Goal: Task Accomplishment & Management: Manage account settings

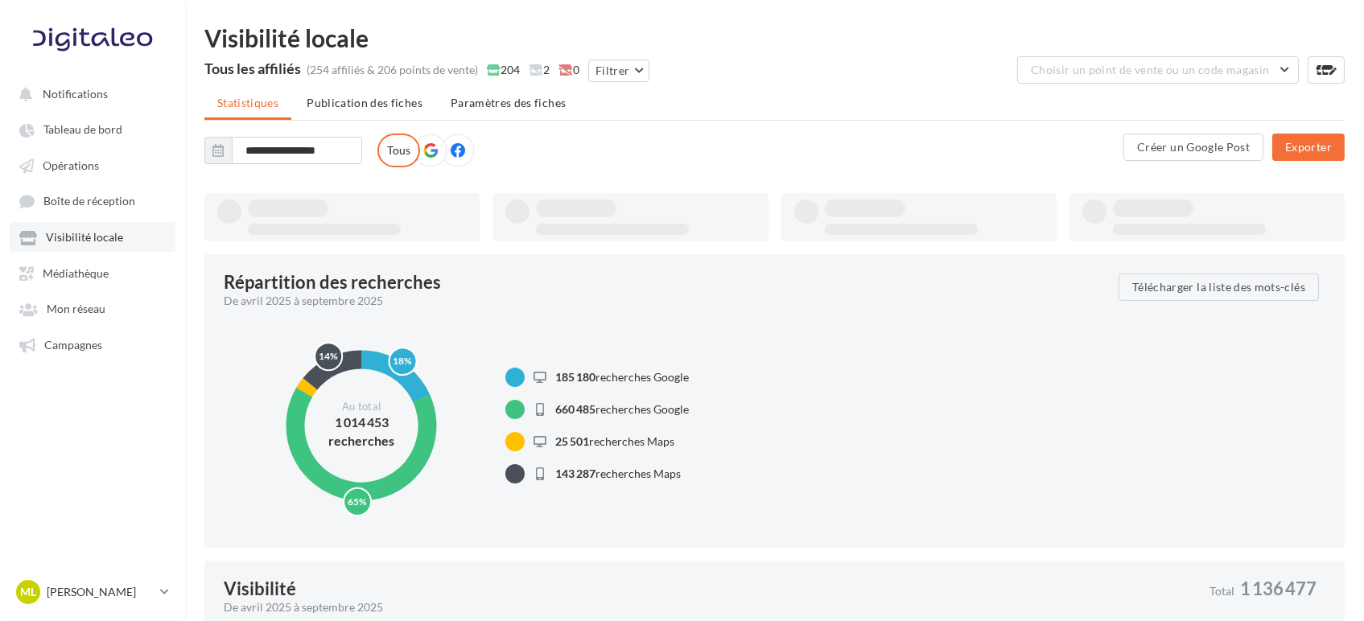
type input "**********"
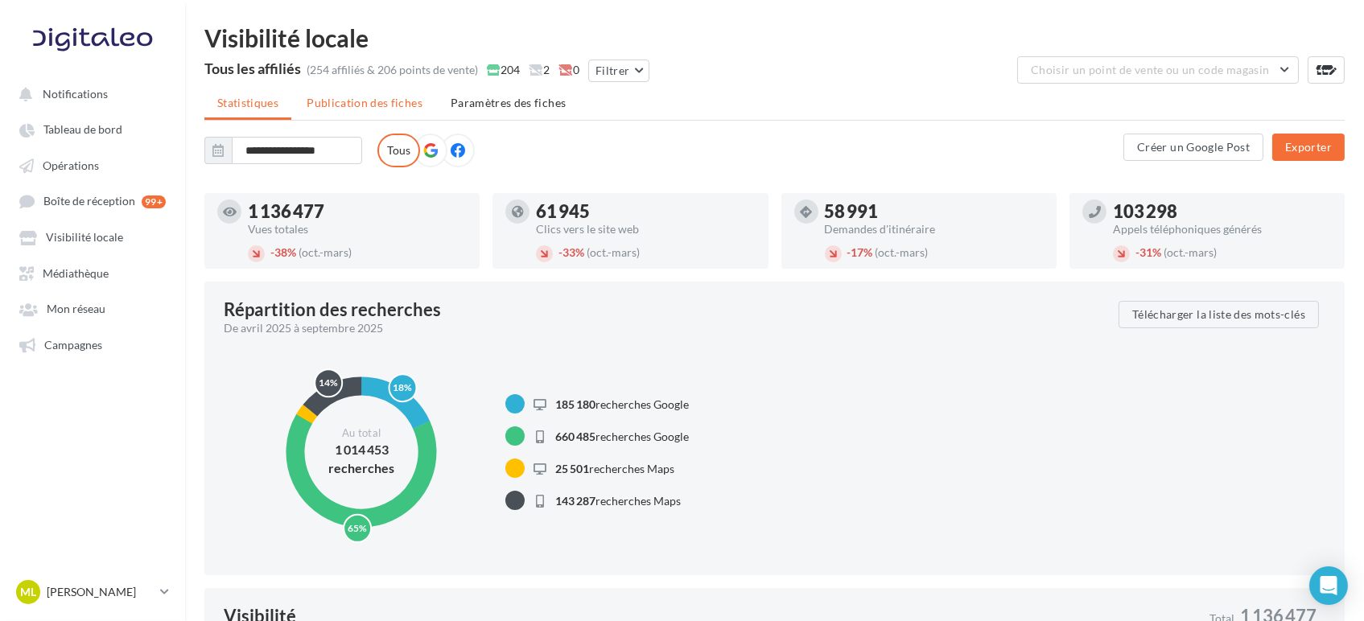
click at [385, 101] on span "Publication des fiches" at bounding box center [365, 103] width 116 height 14
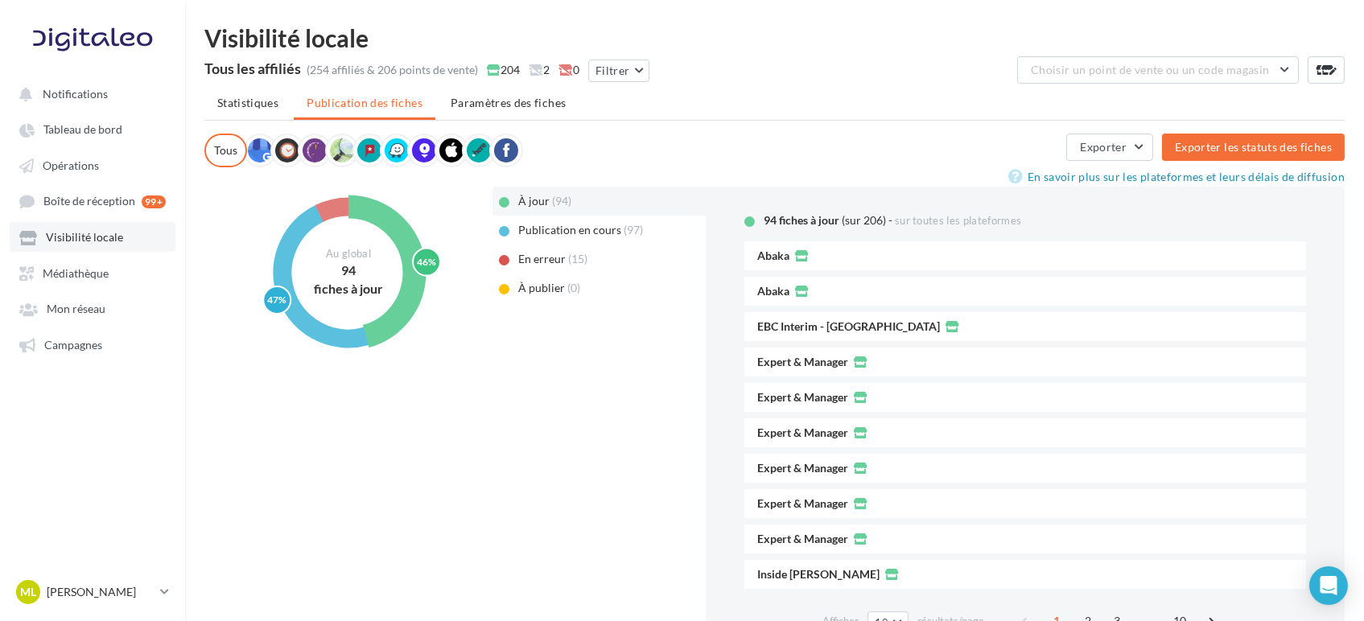
click at [109, 237] on span "Visibilité locale" at bounding box center [84, 238] width 77 height 14
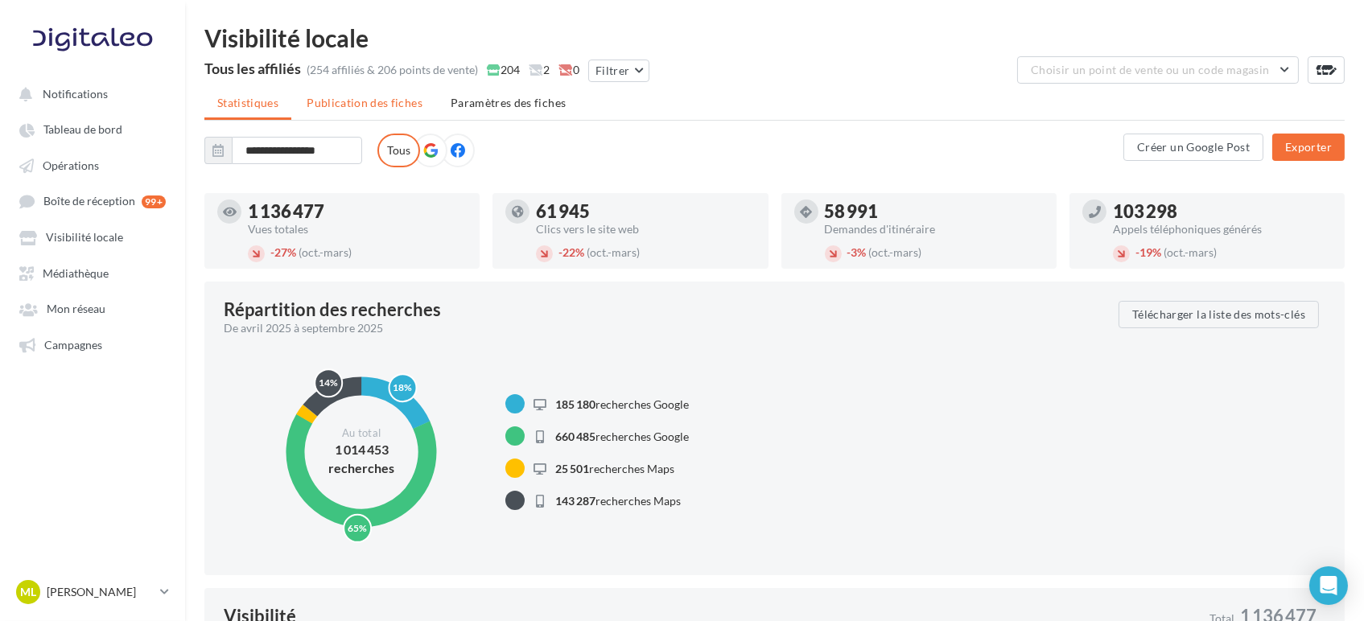
click at [381, 113] on li "Publication des fiches" at bounding box center [365, 102] width 142 height 29
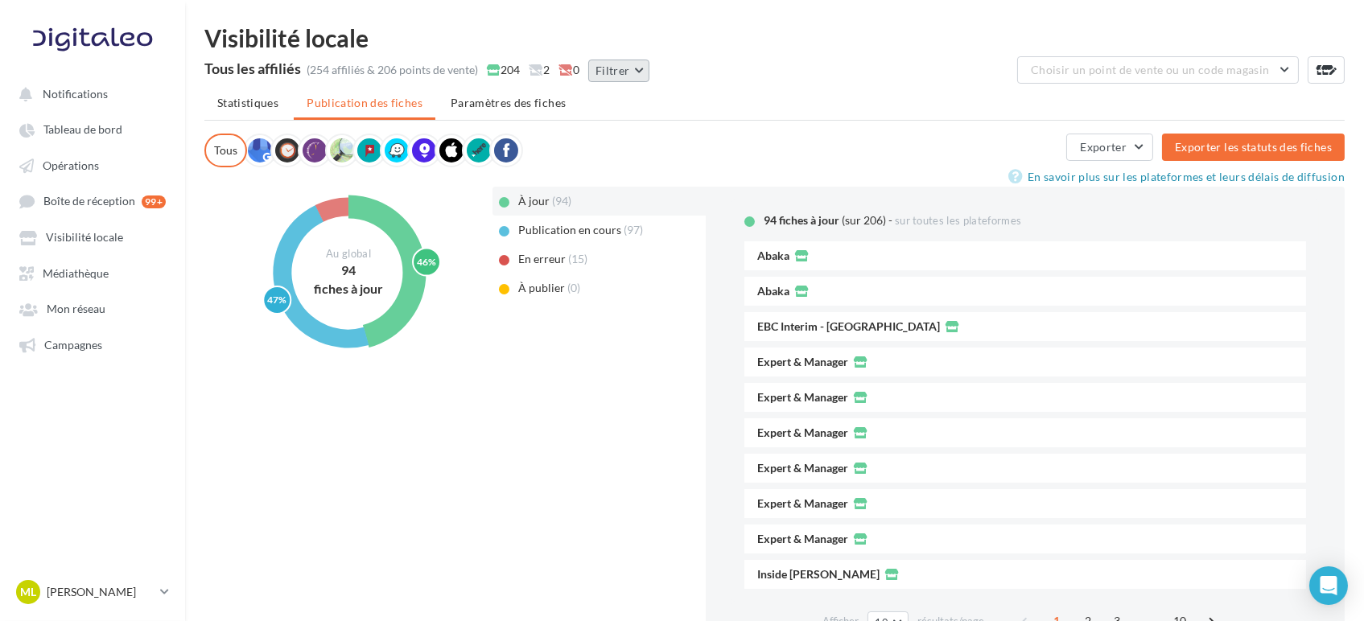
click at [626, 61] on button "Filtrer" at bounding box center [618, 71] width 61 height 23
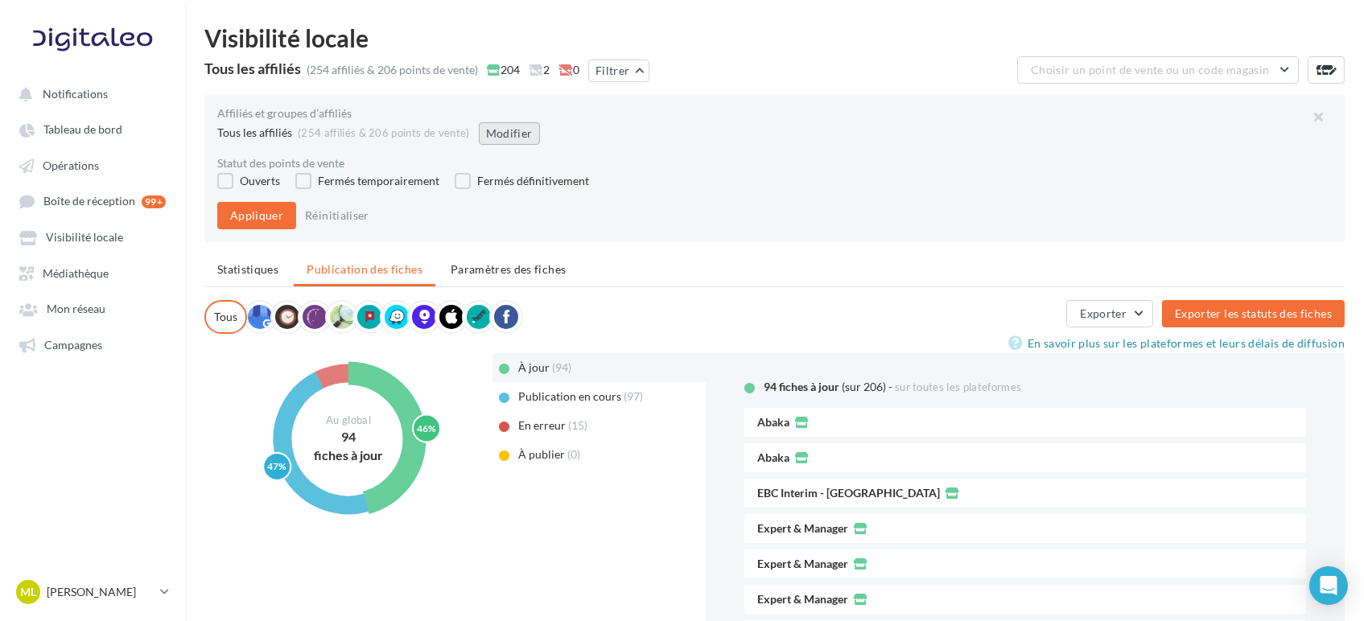
click at [508, 127] on button "Modifier" at bounding box center [509, 133] width 61 height 23
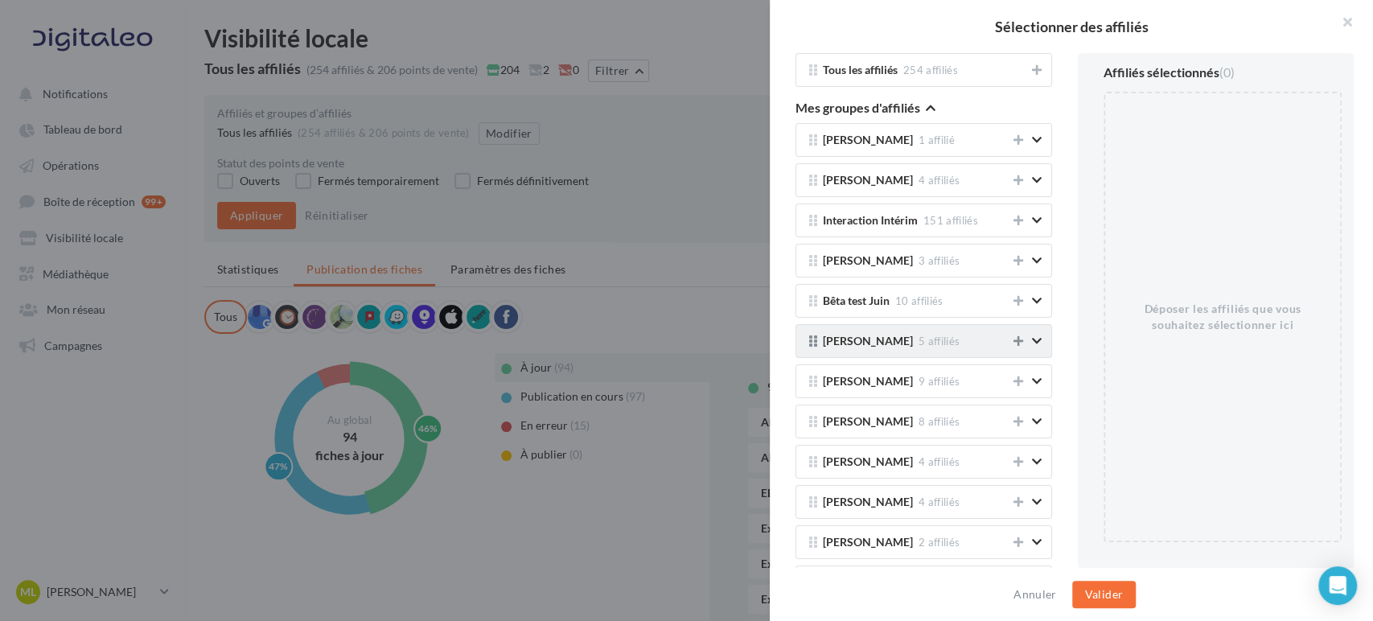
click at [1014, 335] on icon at bounding box center [1019, 340] width 10 height 11
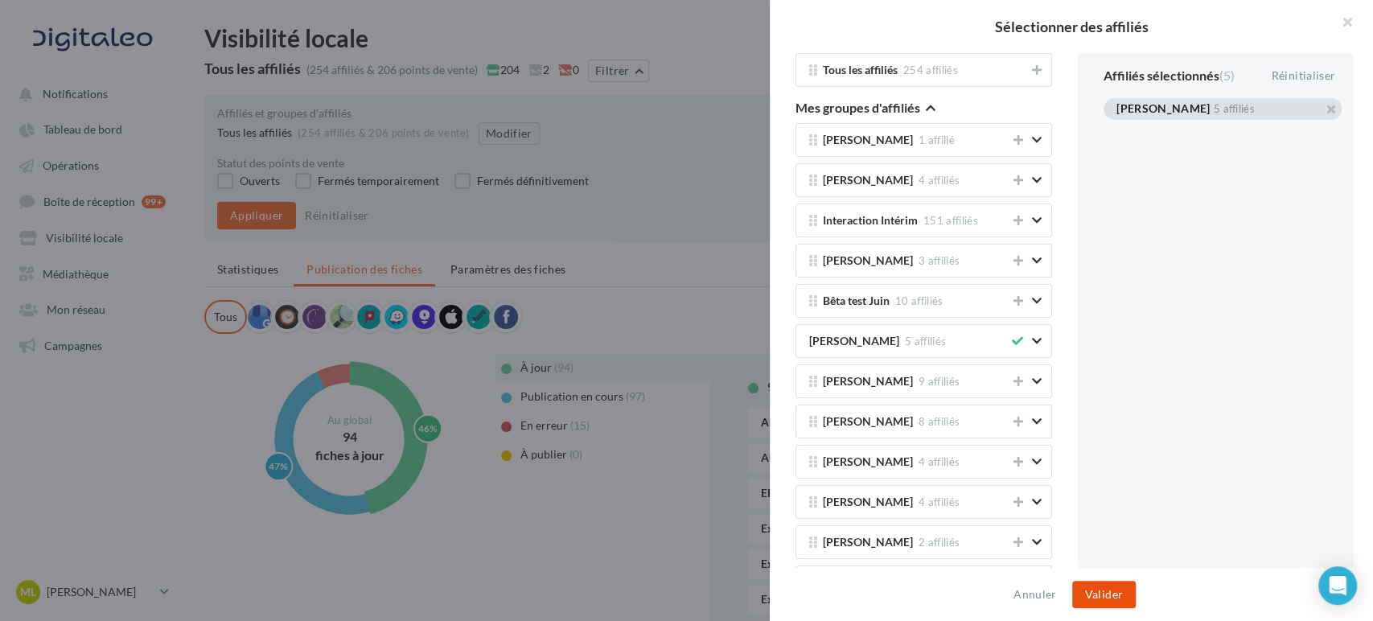
click at [1094, 599] on button "Valider" at bounding box center [1104, 594] width 64 height 27
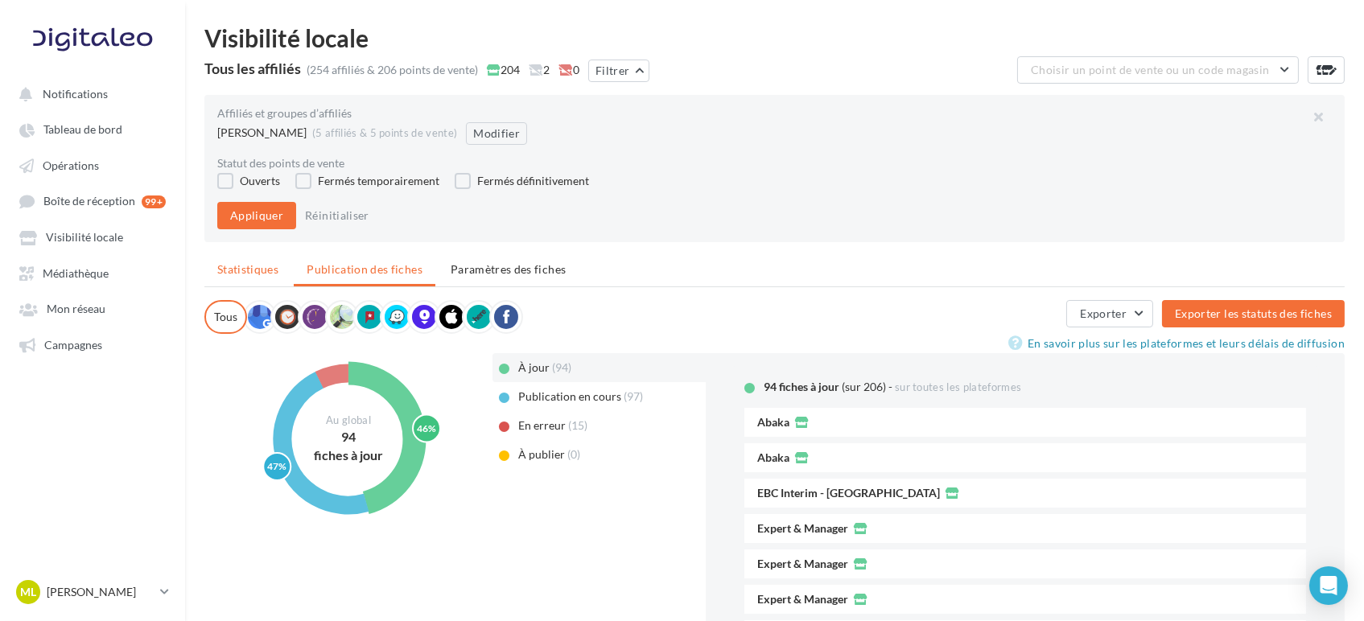
click at [238, 258] on li "Statistiques" at bounding box center [247, 269] width 87 height 29
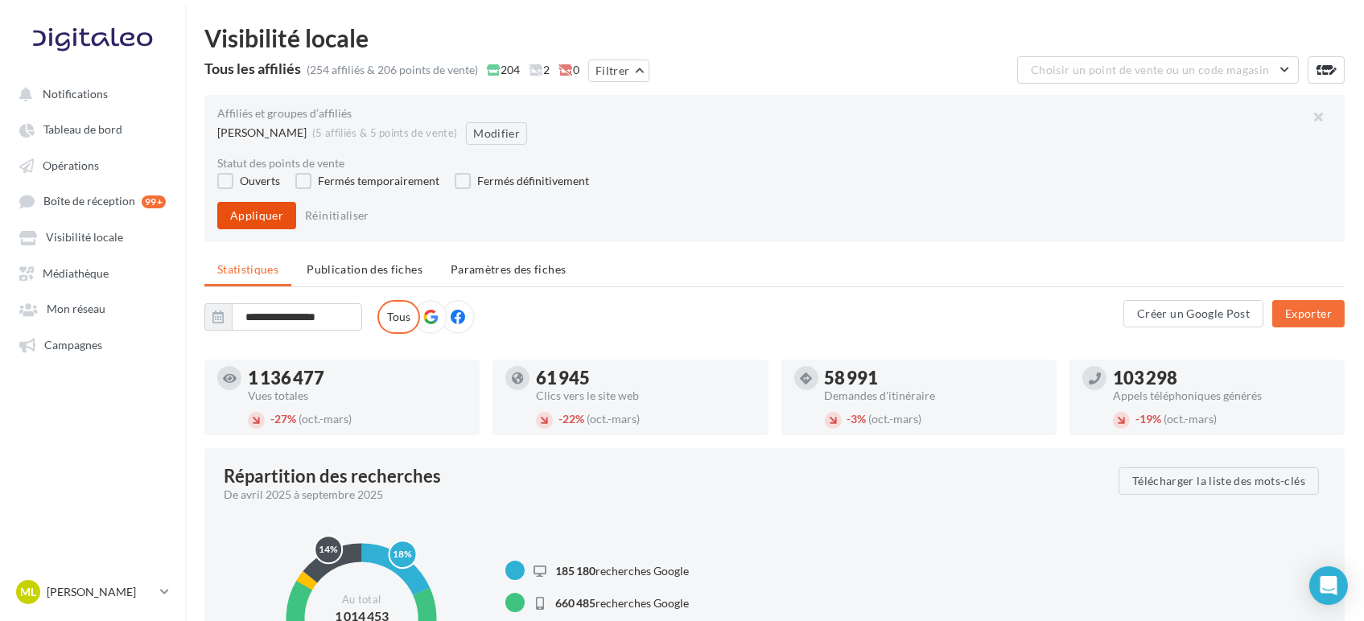
click at [279, 212] on button "Appliquer" at bounding box center [256, 215] width 79 height 27
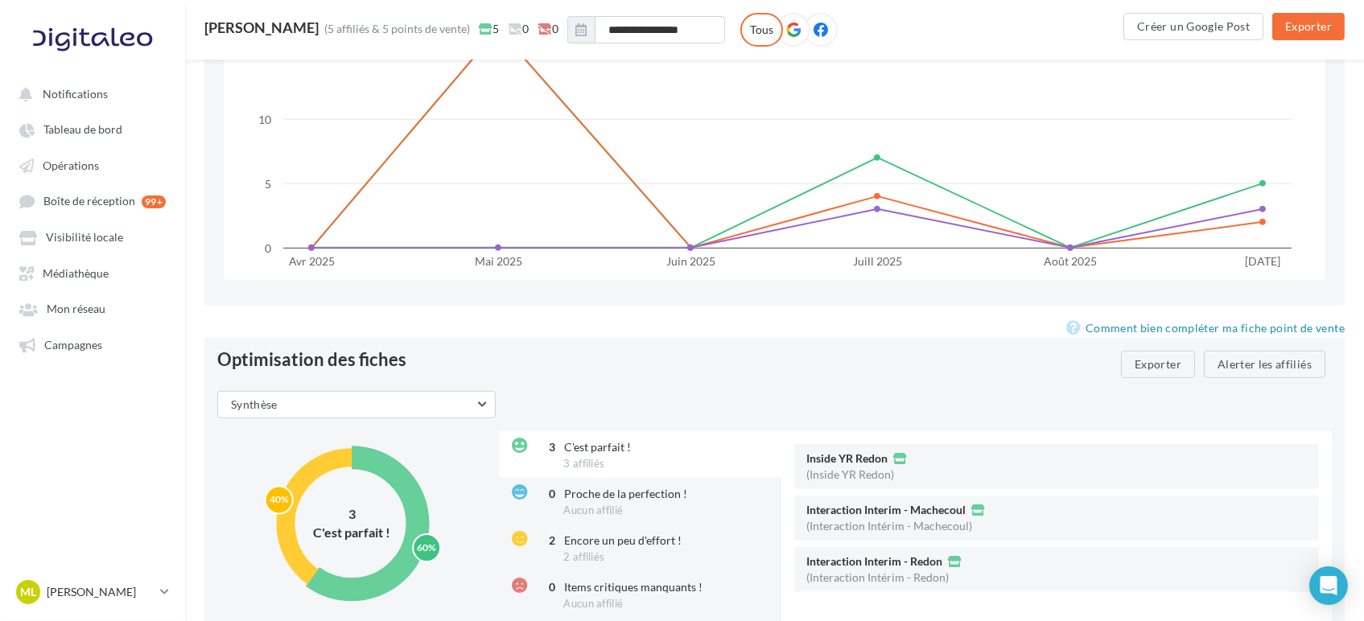
scroll to position [1900, 0]
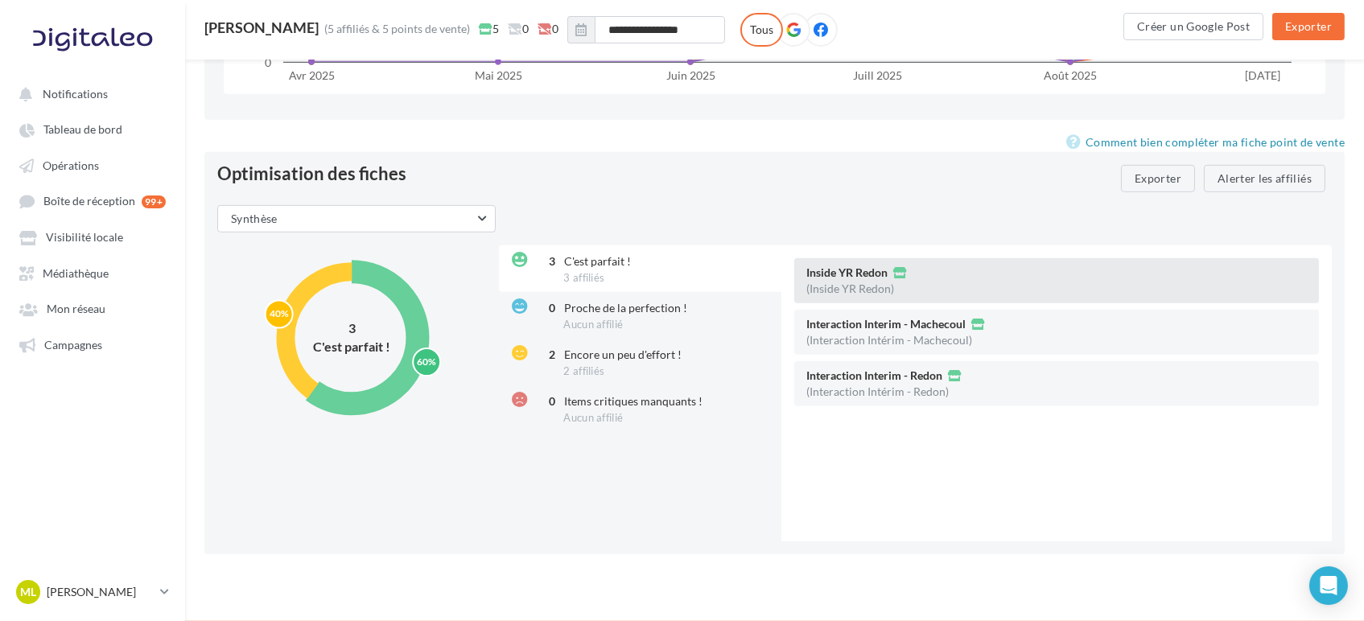
click at [933, 285] on div "Inside YR Redon (Inside YR Redon)" at bounding box center [1056, 280] width 525 height 45
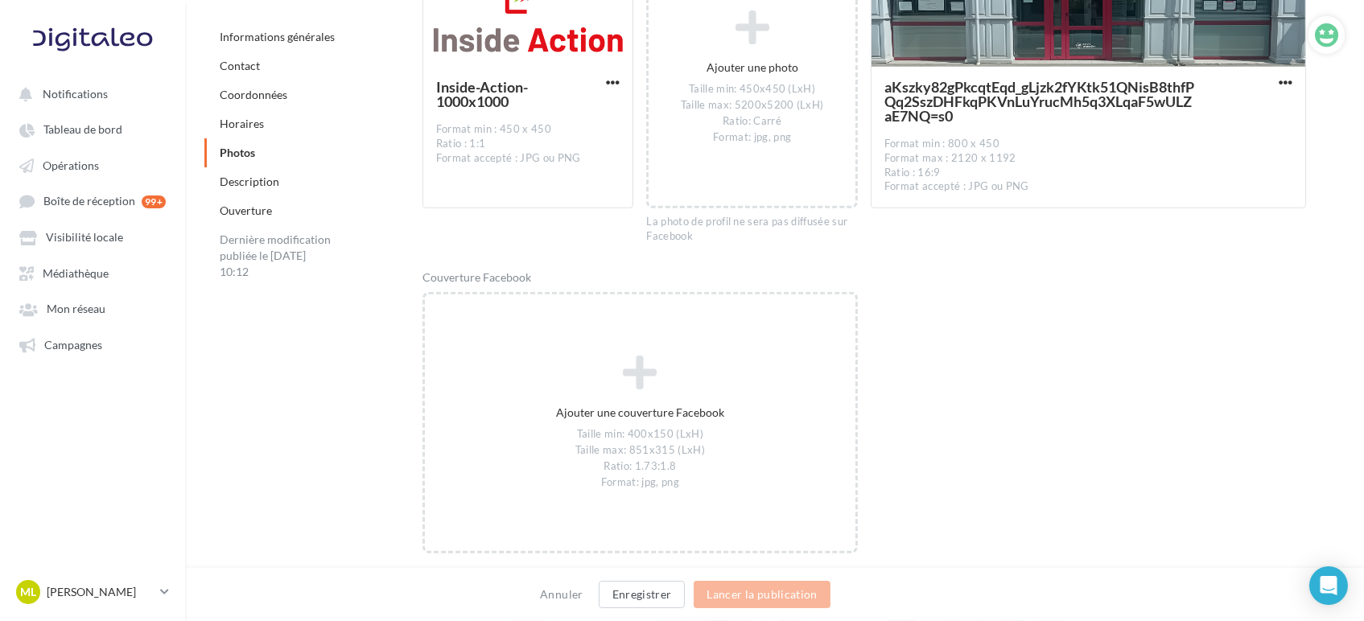
scroll to position [2517, 0]
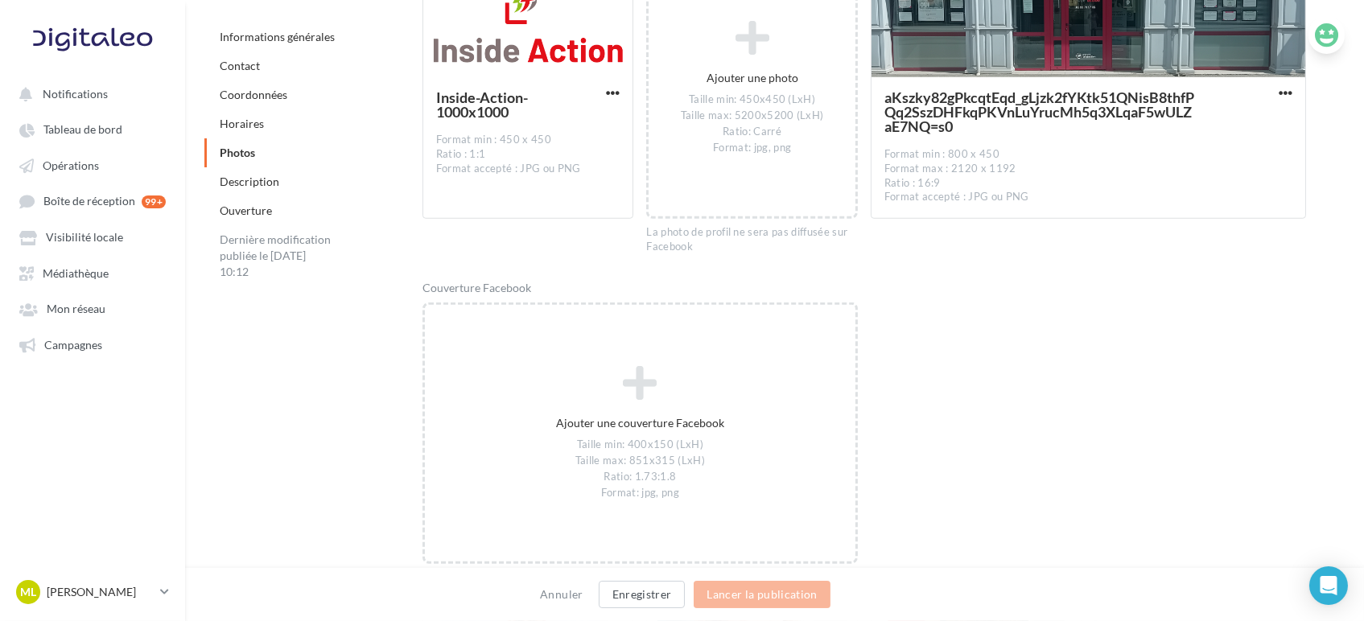
click at [1325, 40] on icon at bounding box center [1326, 35] width 23 height 24
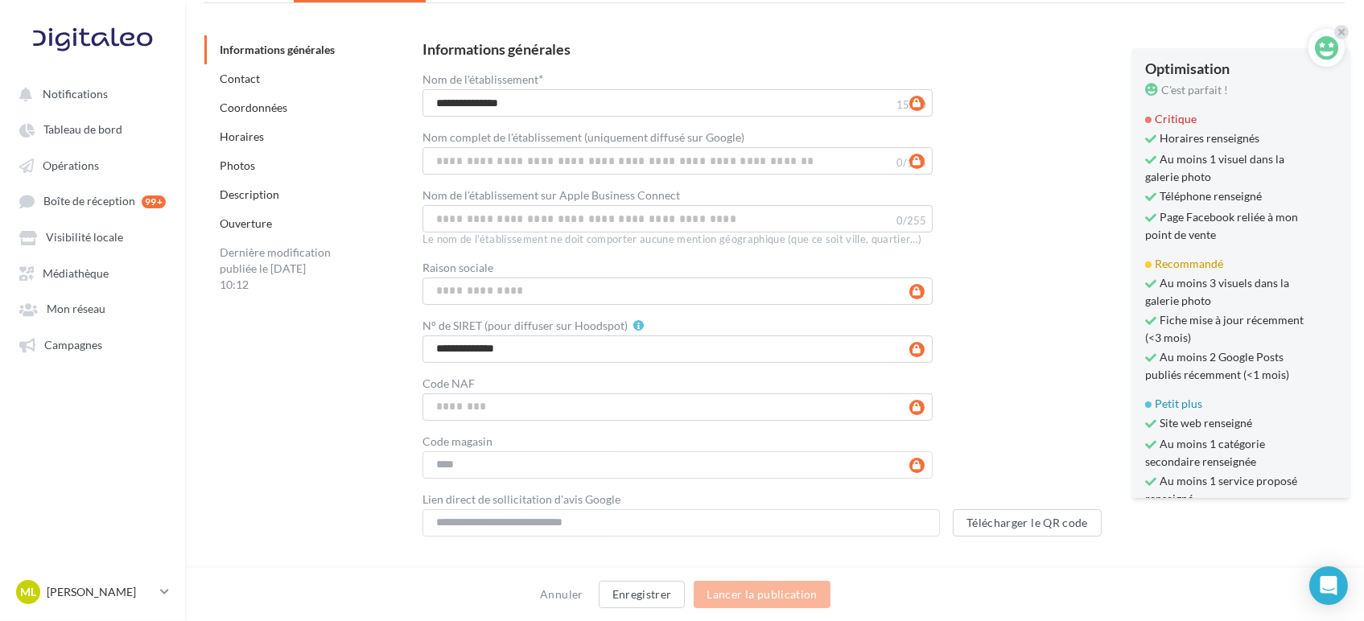
scroll to position [66, 0]
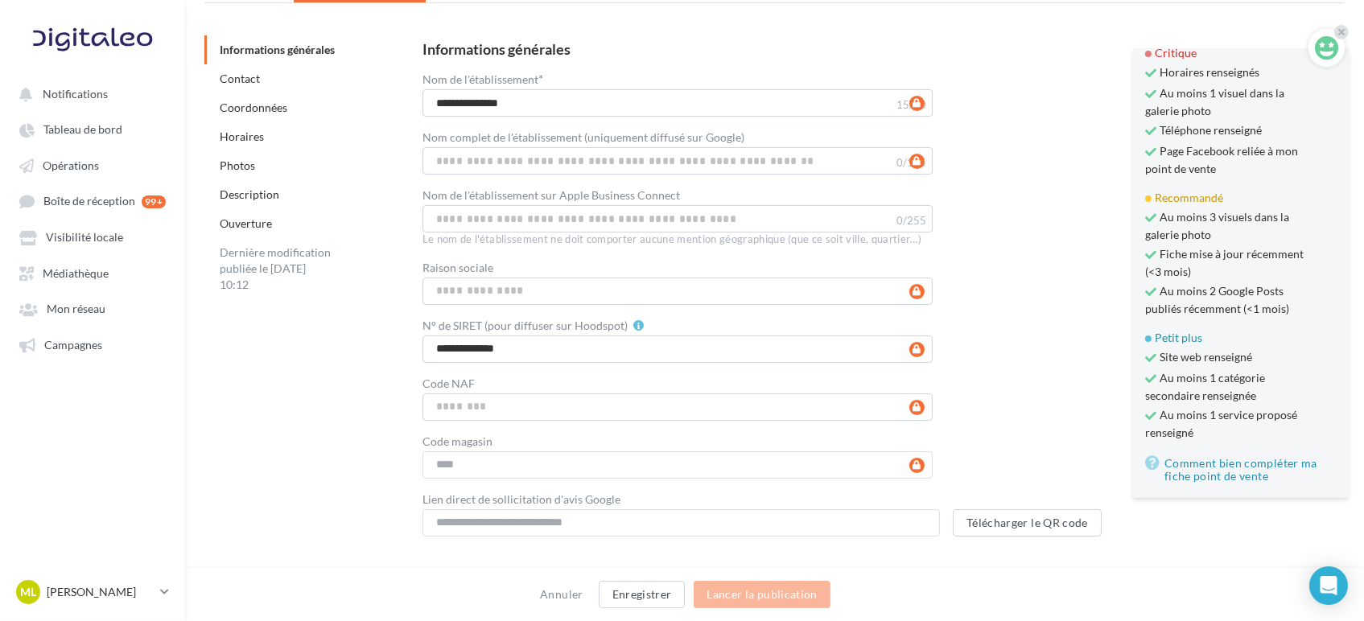
click at [1081, 340] on div "**********" at bounding box center [870, 289] width 896 height 495
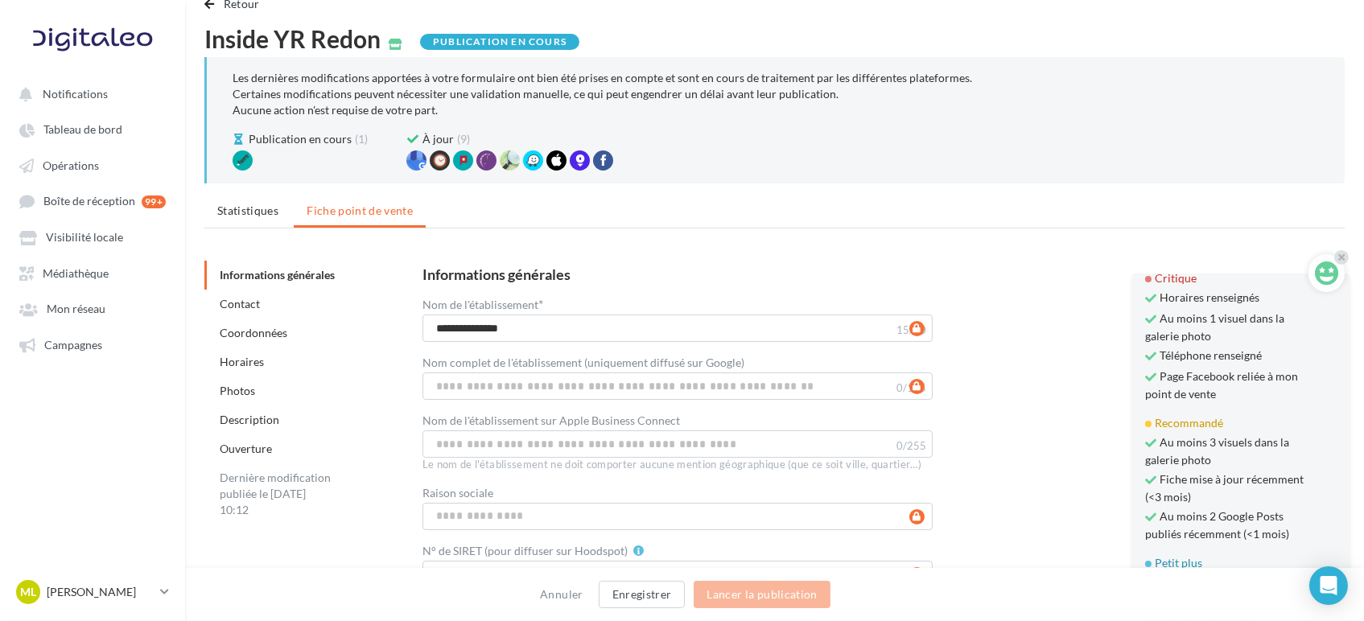
scroll to position [0, 0]
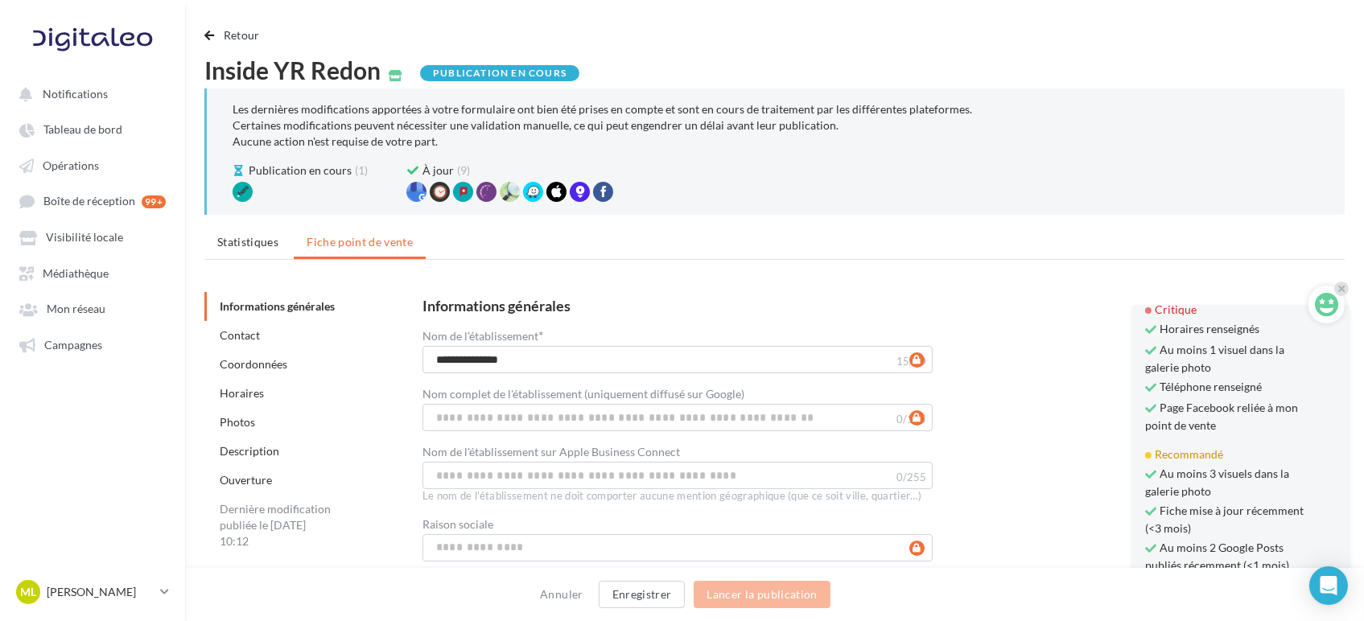
click at [944, 301] on div "Informations générales" at bounding box center [870, 306] width 896 height 17
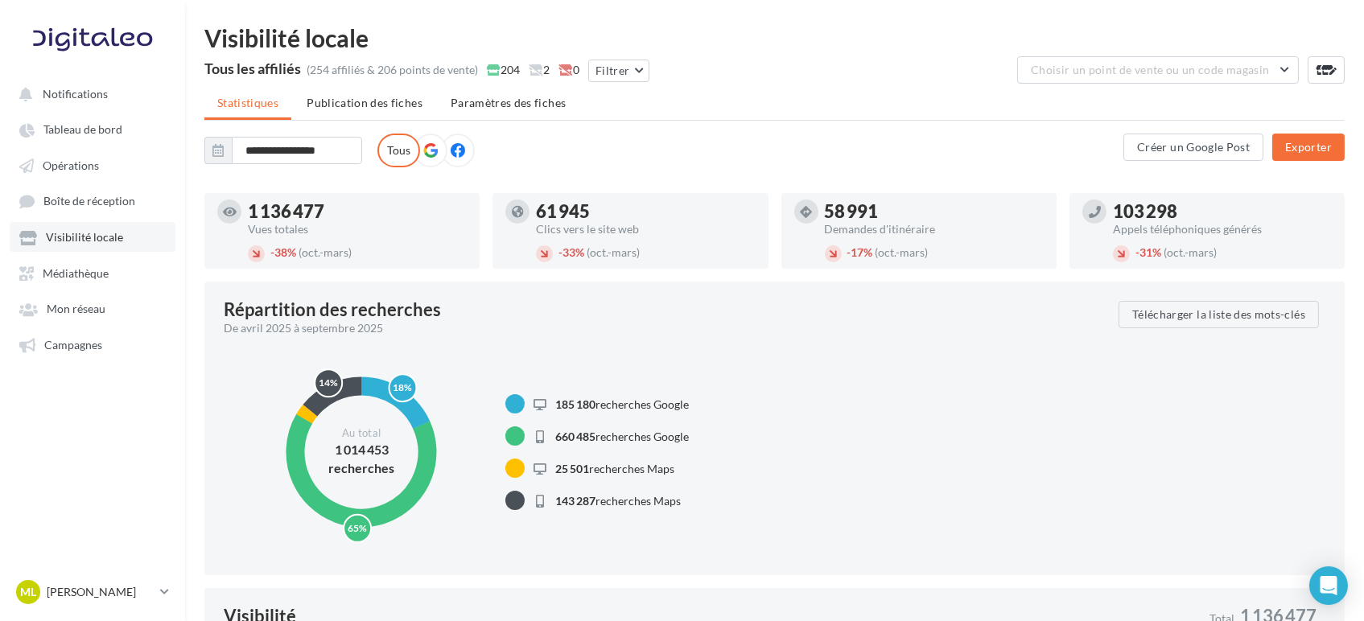
type input "**********"
click at [102, 308] on span "Mon réseau" at bounding box center [76, 309] width 59 height 14
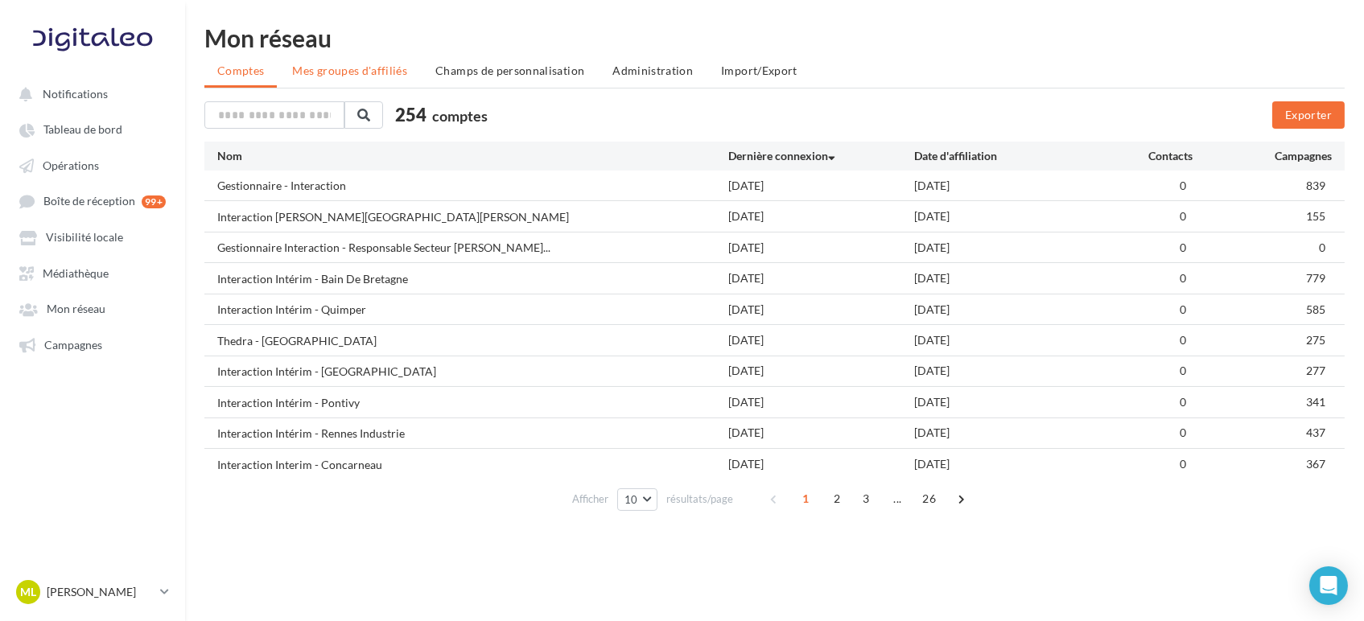
click at [377, 73] on span "Mes groupes d'affiliés" at bounding box center [349, 71] width 115 height 14
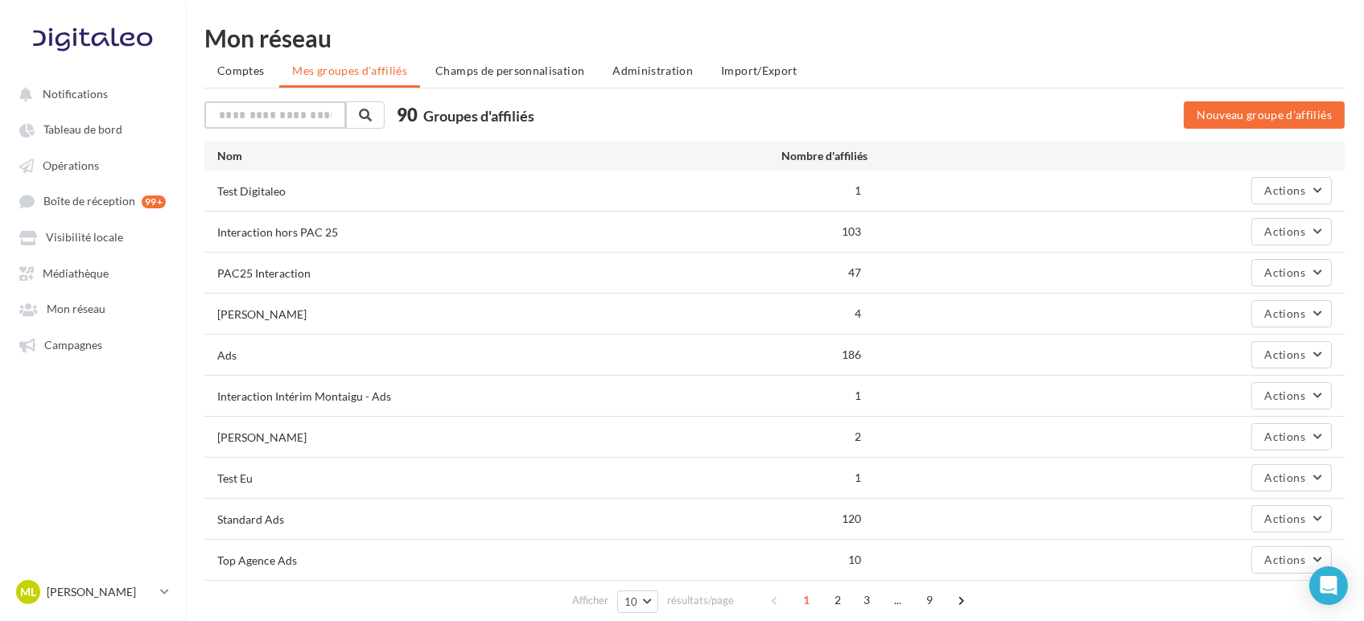
click at [303, 109] on input "text" at bounding box center [275, 114] width 142 height 27
type input "****"
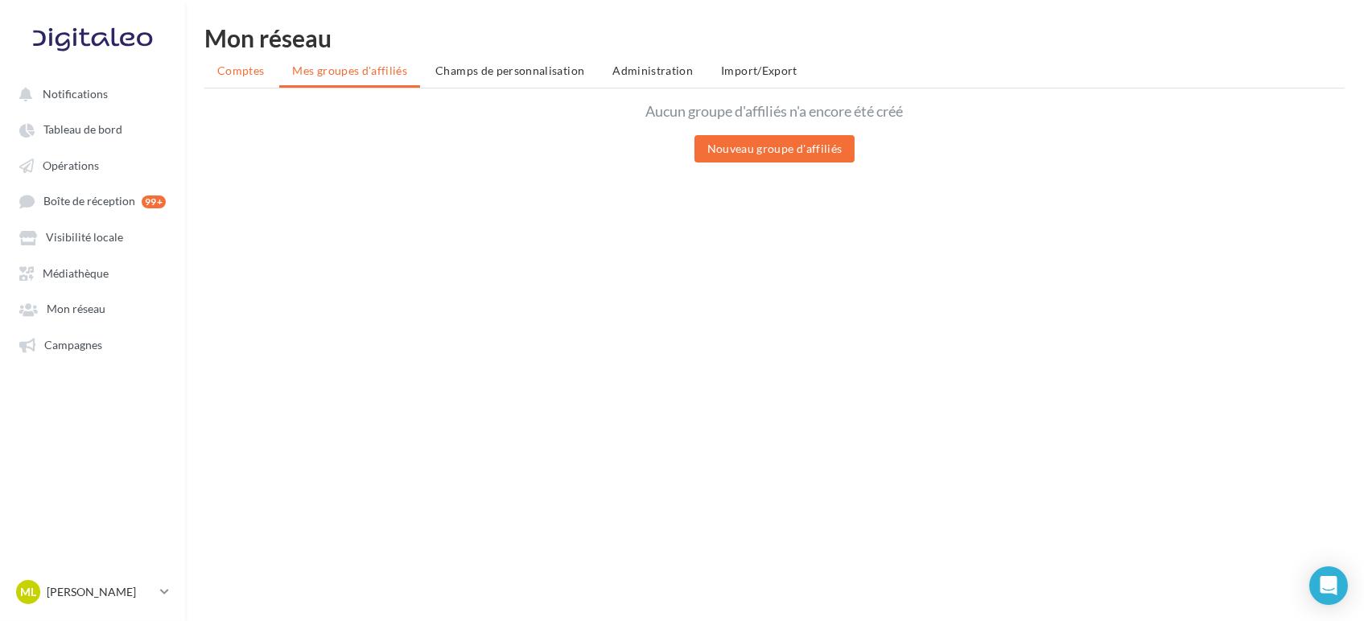
click at [235, 69] on span "Comptes" at bounding box center [240, 71] width 47 height 14
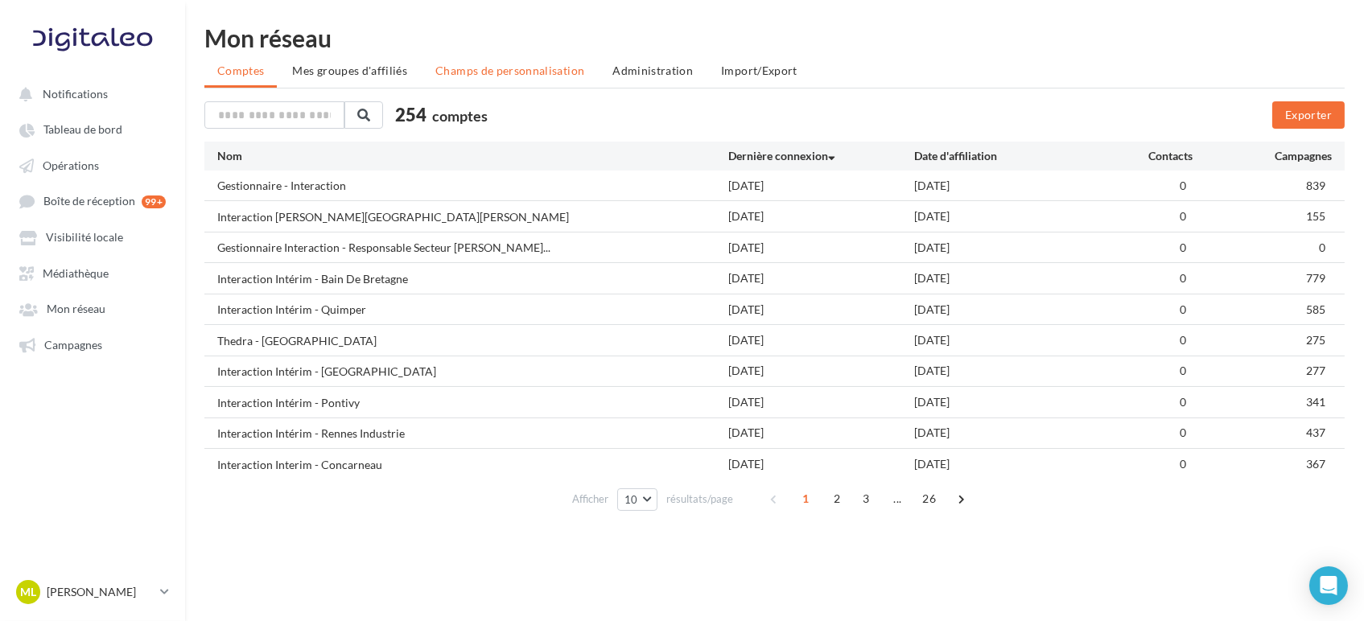
click at [529, 76] on span "Champs de personnalisation" at bounding box center [509, 71] width 149 height 14
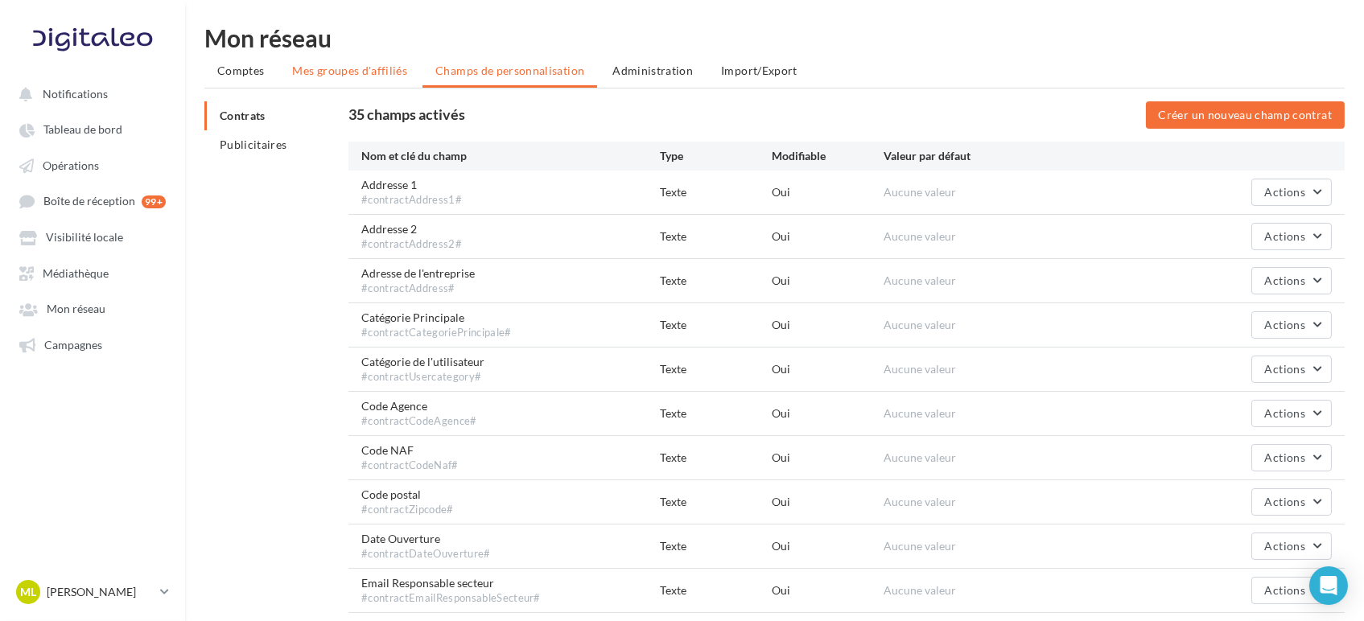
click at [387, 76] on span "Mes groupes d'affiliés" at bounding box center [349, 71] width 115 height 14
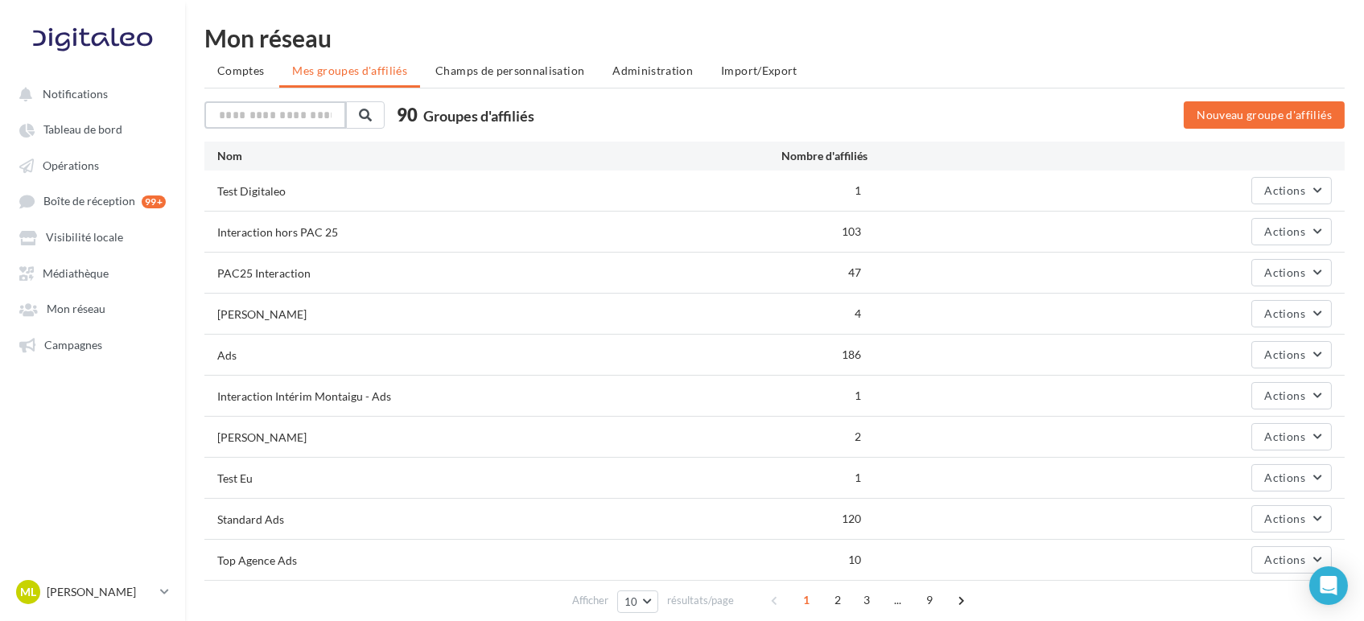
click at [336, 115] on input "text" at bounding box center [275, 114] width 142 height 27
type input "****"
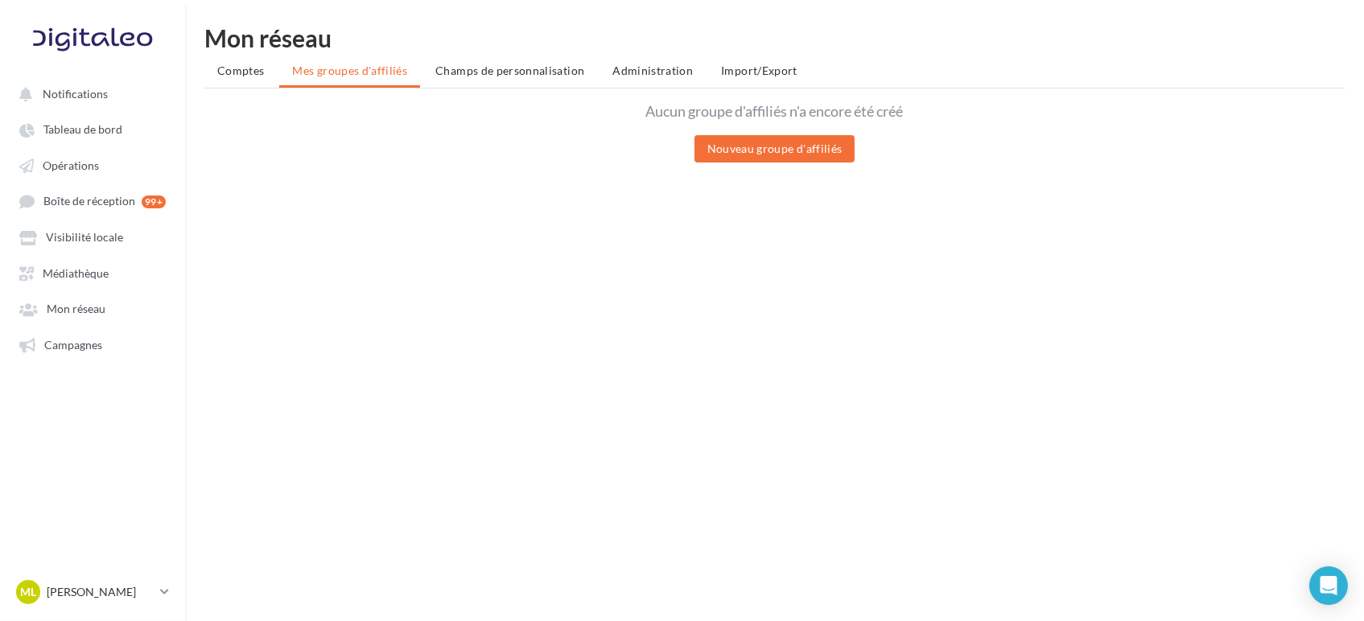
click at [330, 65] on ul "Comptes Mes groupes d'affiliés Champs de personnalisation Administration Import…" at bounding box center [774, 72] width 1140 height 32
click at [451, 66] on span "Champs de personnalisation" at bounding box center [509, 71] width 149 height 14
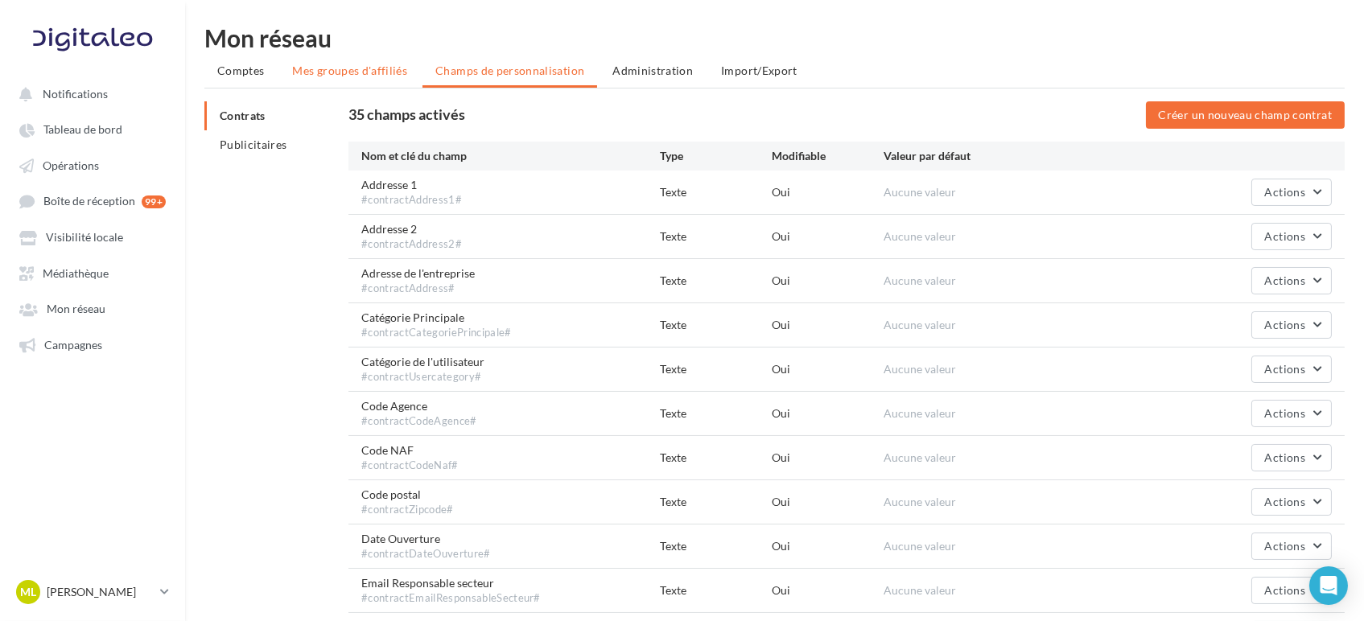
click at [356, 69] on span "Mes groupes d'affiliés" at bounding box center [349, 71] width 115 height 14
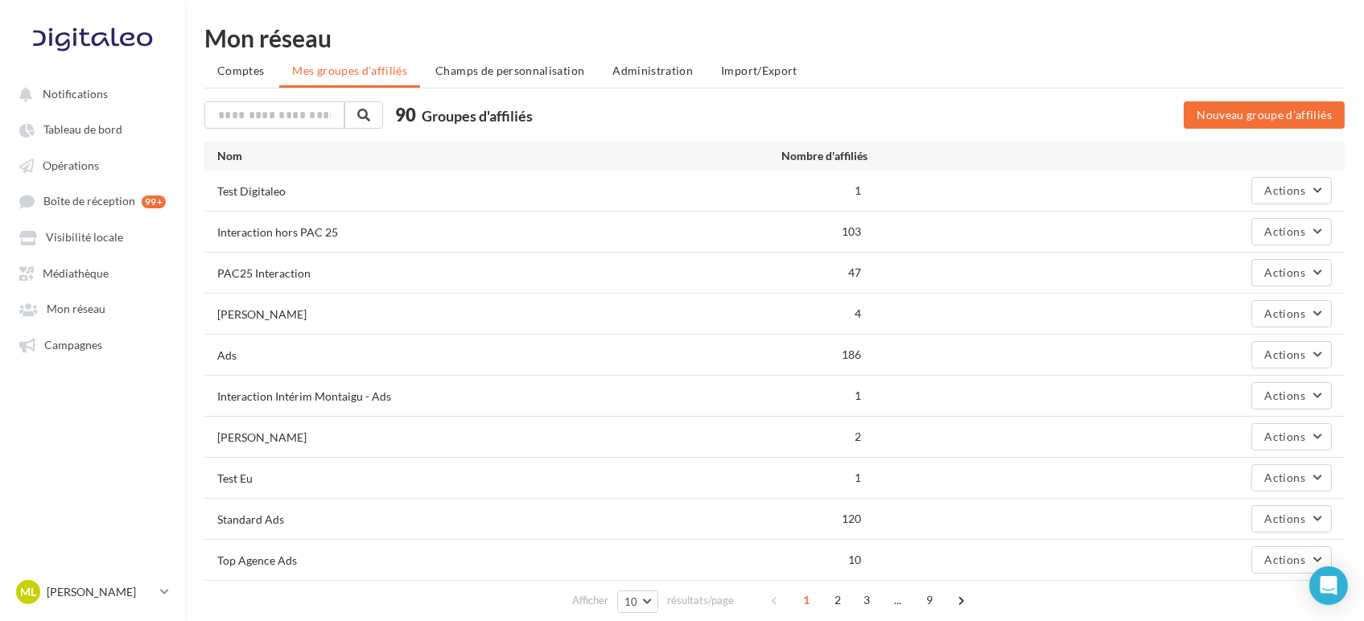
click at [254, 131] on div "90 Groupes d'affiliés" at bounding box center [630, 116] width 852 height 31
click at [265, 119] on input "text" at bounding box center [275, 114] width 142 height 27
type input "*****"
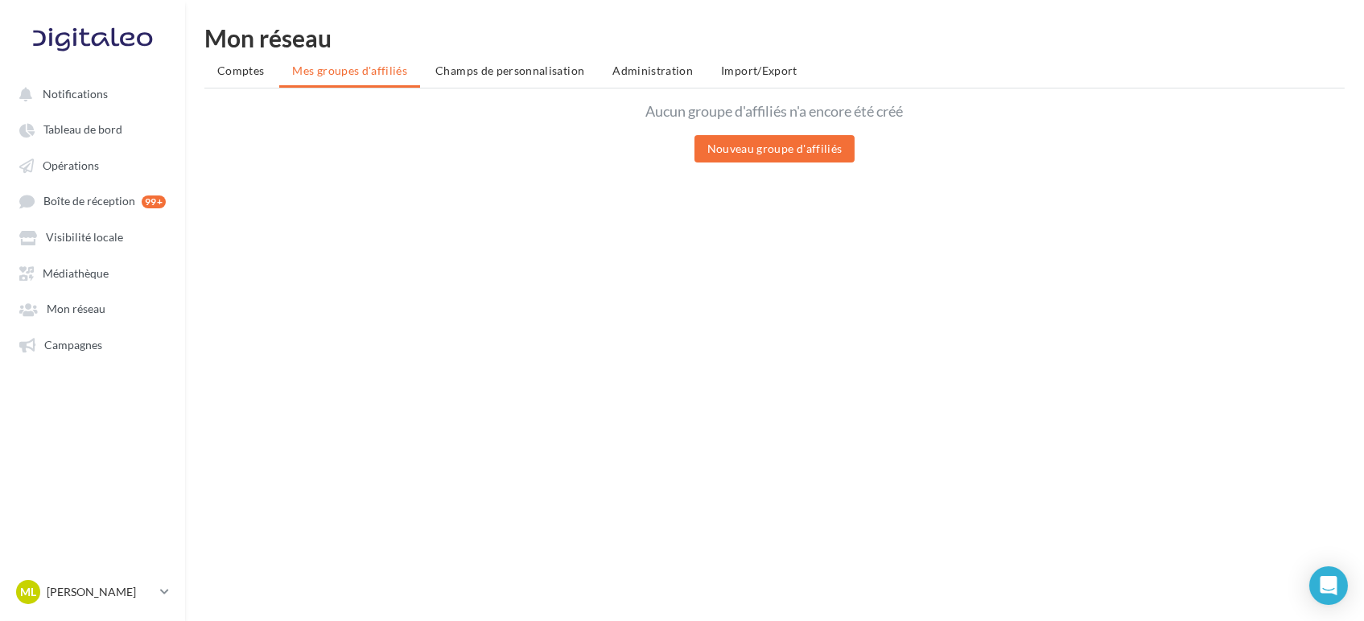
click at [374, 73] on ul "Comptes Mes groupes d'affiliés Champs de personnalisation Administration Import…" at bounding box center [774, 72] width 1140 height 32
click at [238, 76] on span "Comptes" at bounding box center [240, 71] width 47 height 14
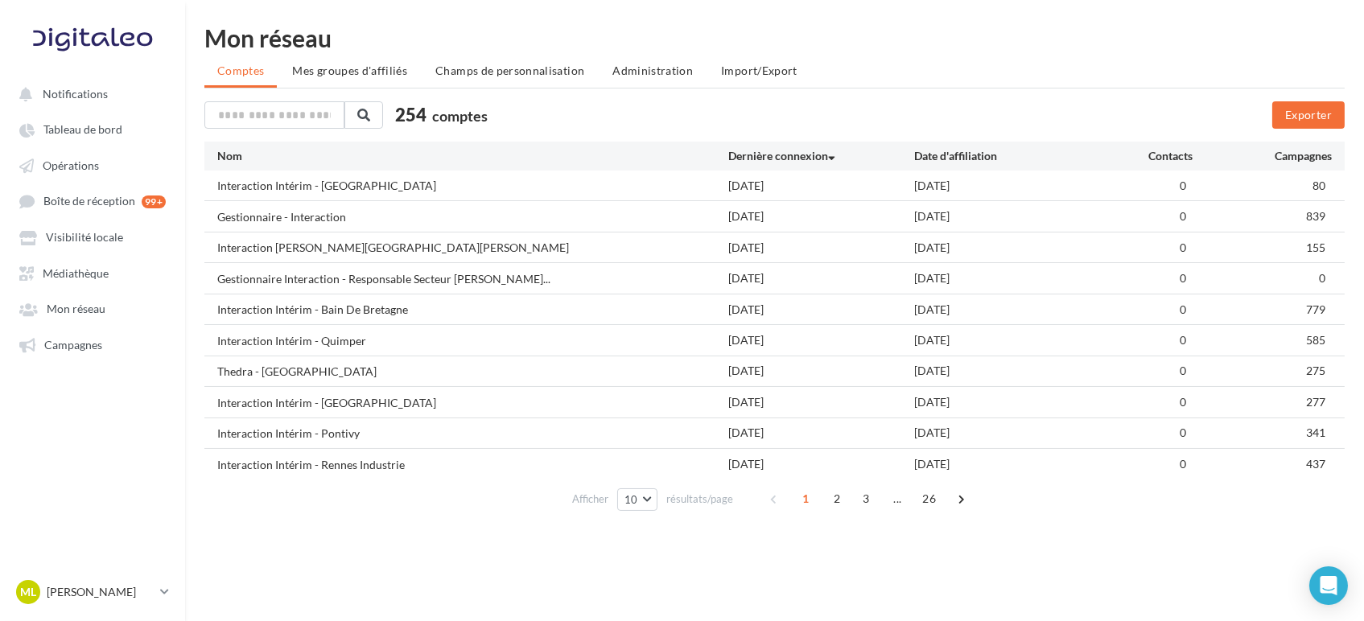
click at [661, 492] on div "Afficher 10 10 25 50 100 résultats/page" at bounding box center [653, 499] width 162 height 23
click at [649, 499] on button "10" at bounding box center [637, 499] width 41 height 23
click at [652, 468] on button "100" at bounding box center [673, 470] width 113 height 28
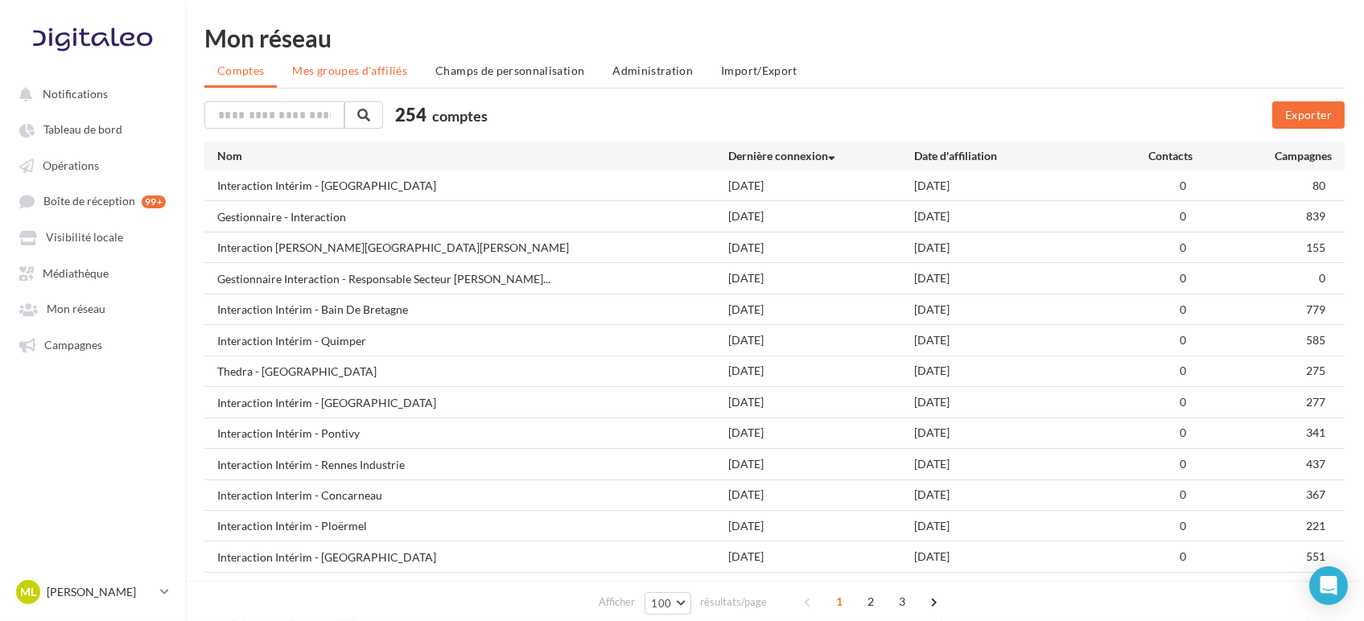
click at [346, 60] on li "Mes groupes d'affiliés" at bounding box center [349, 70] width 141 height 29
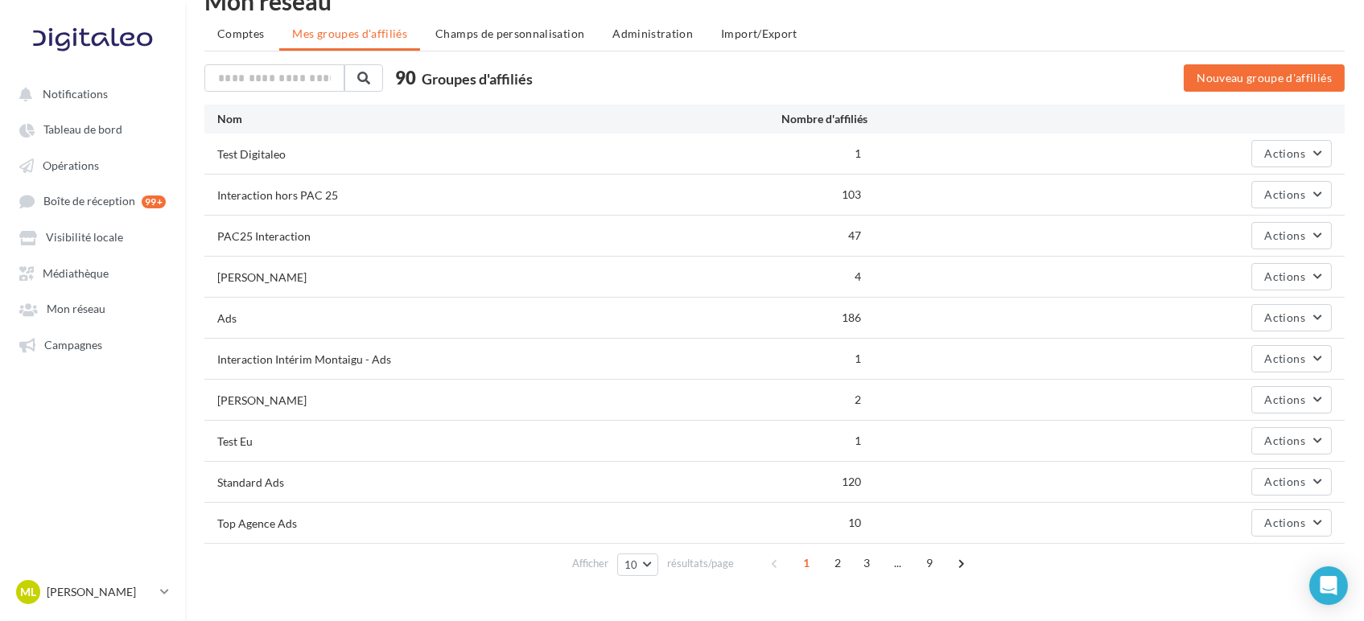
scroll to position [72, 0]
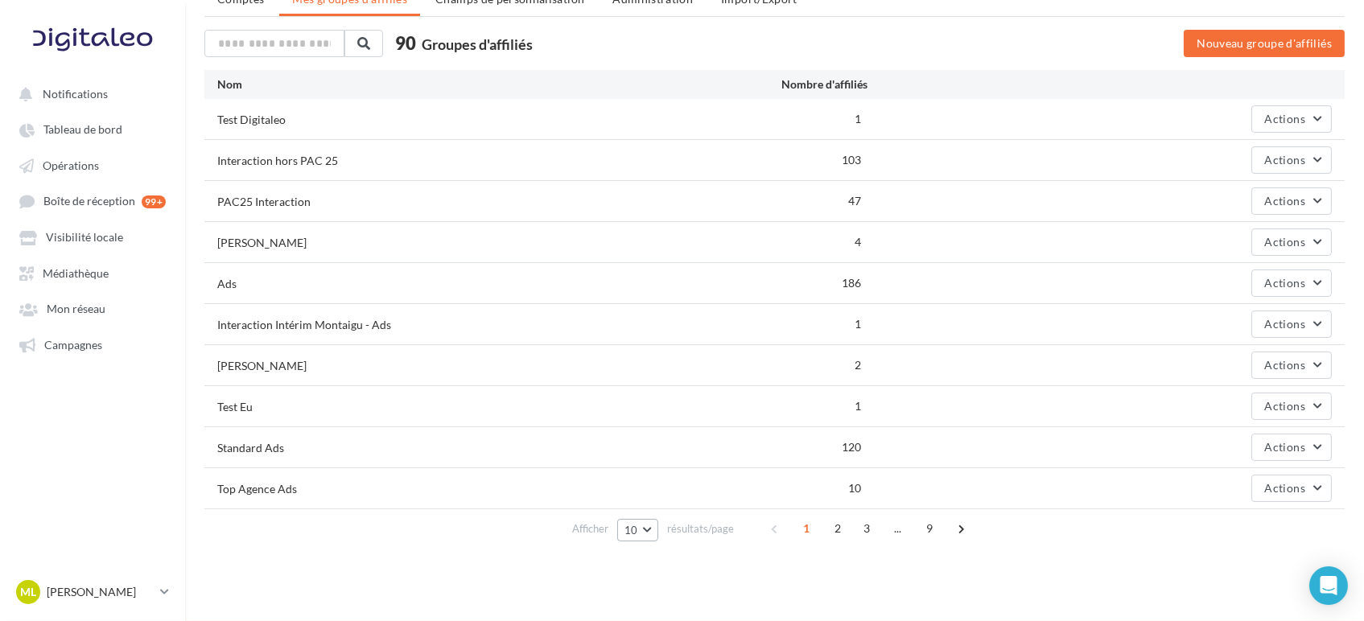
click at [631, 524] on span "10" at bounding box center [631, 530] width 14 height 13
click at [657, 500] on button "100" at bounding box center [673, 501] width 113 height 28
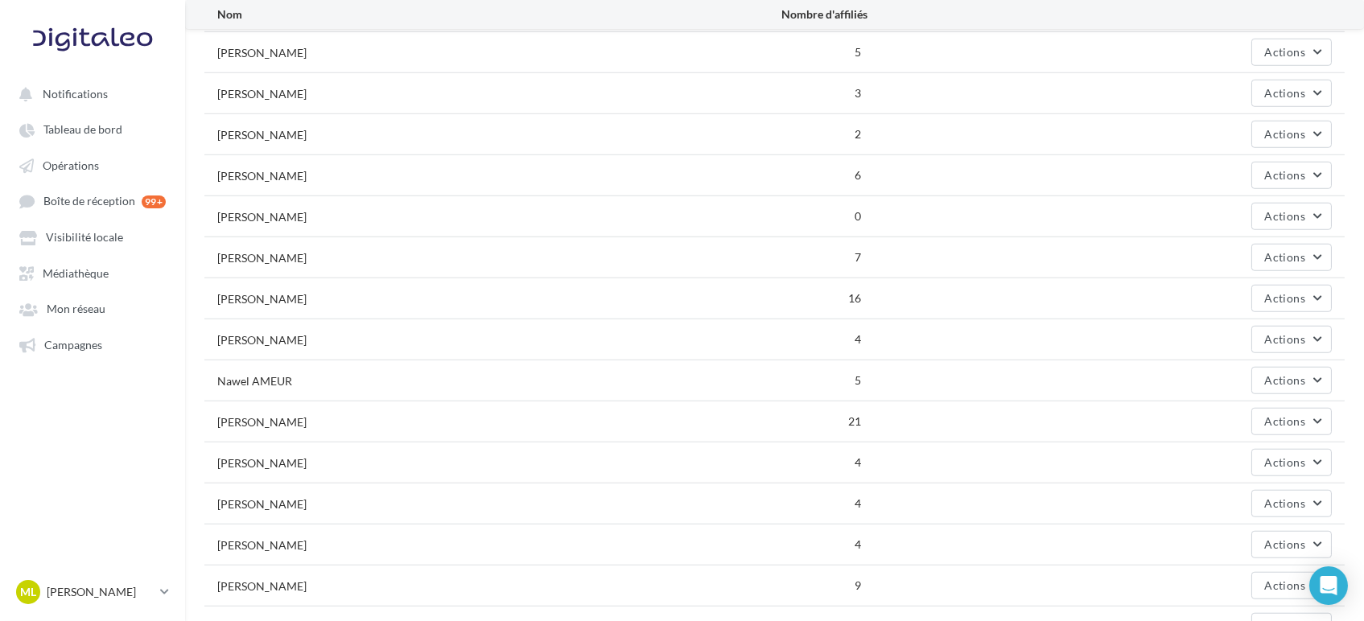
scroll to position [3129, 0]
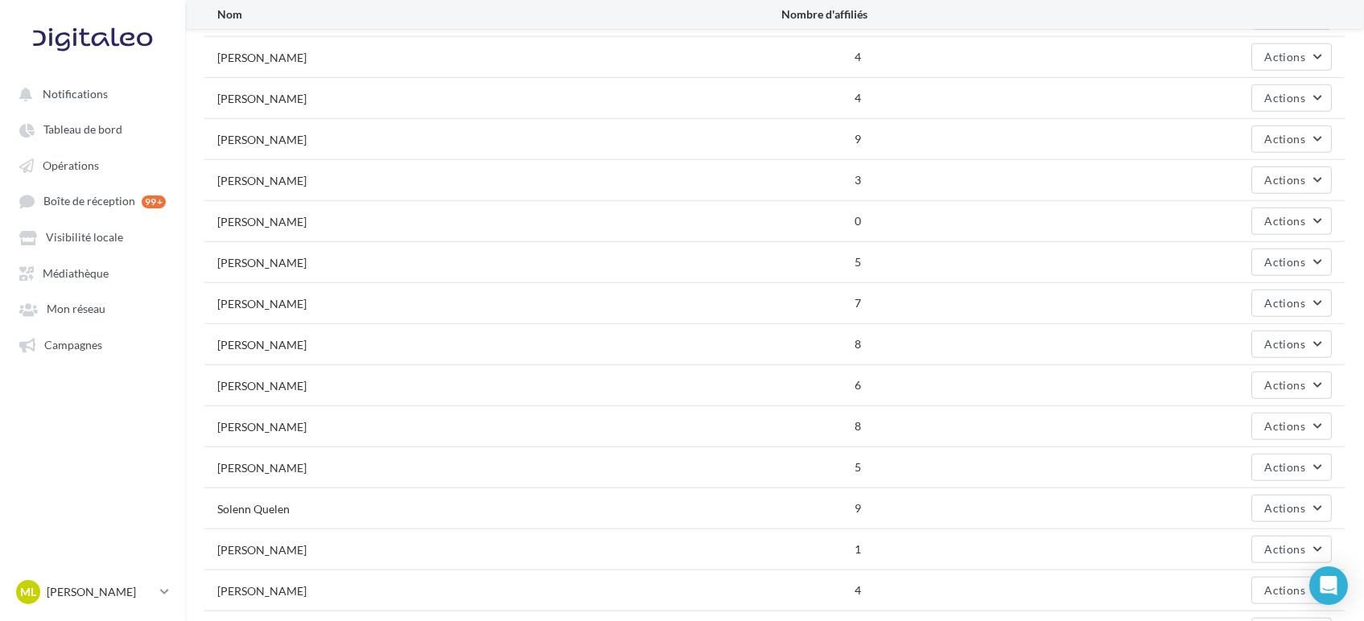
drag, startPoint x: 311, startPoint y: 544, endPoint x: 220, endPoint y: 545, distance: 90.9
click at [220, 545] on div "[PERSON_NAME]" at bounding box center [449, 549] width 464 height 17
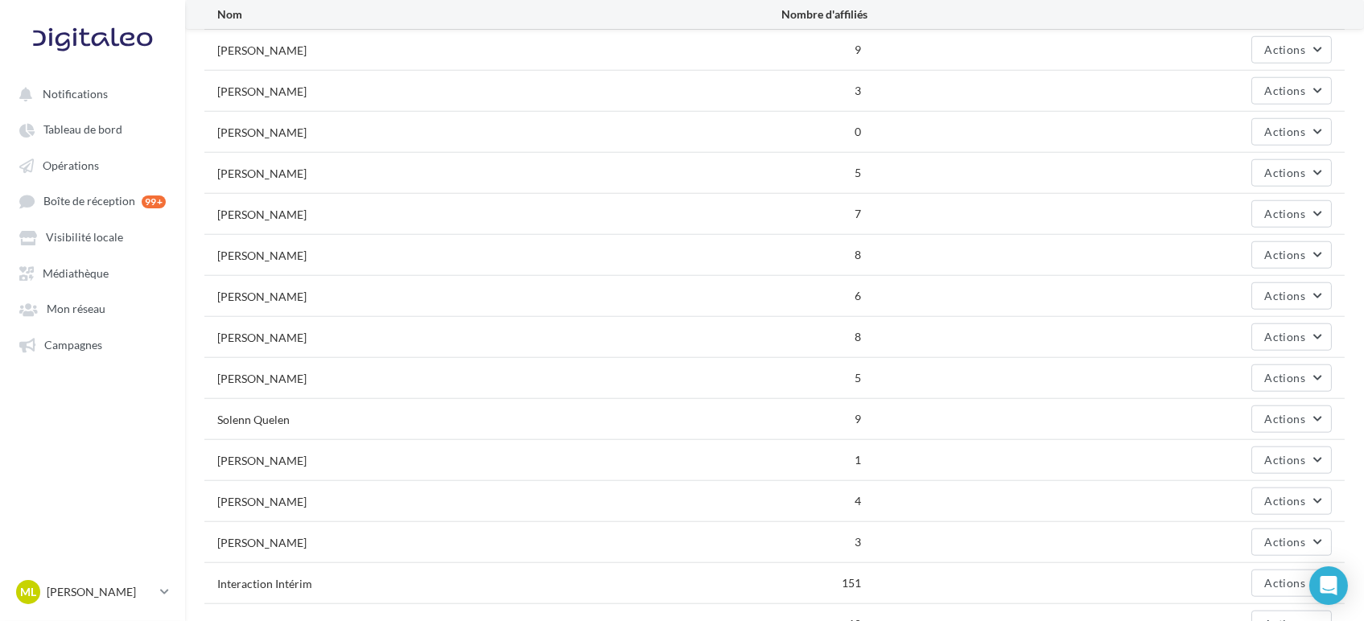
drag, startPoint x: 285, startPoint y: 521, endPoint x: 229, endPoint y: 531, distance: 56.5
click at [230, 531] on div "Cécile Martin 3 Actions" at bounding box center [774, 542] width 1140 height 40
click at [405, 492] on div "[PERSON_NAME]" at bounding box center [449, 500] width 464 height 17
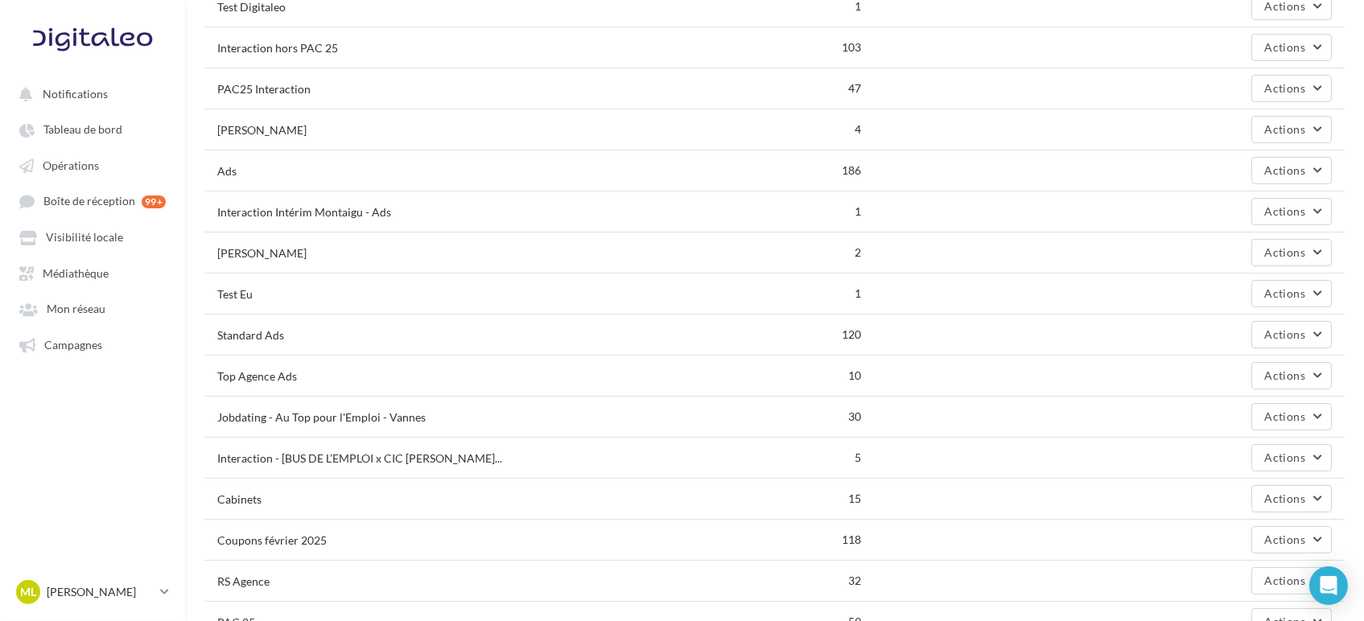
scroll to position [0, 0]
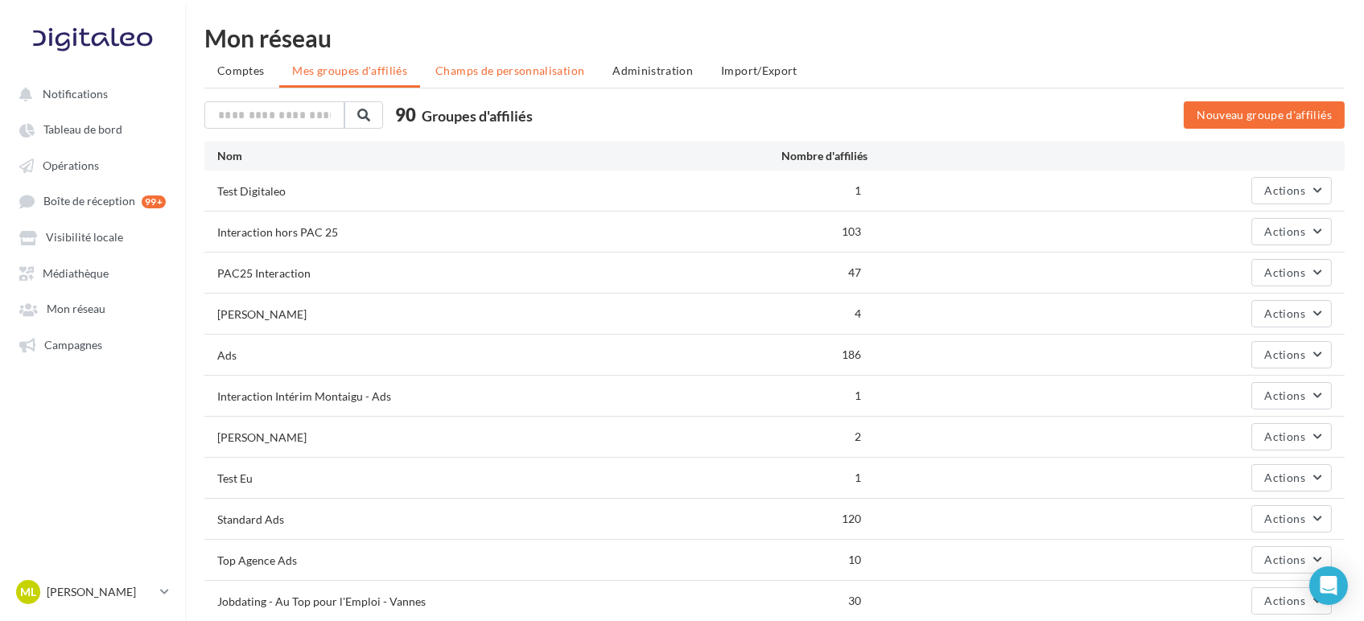
click at [525, 72] on span "Champs de personnalisation" at bounding box center [509, 71] width 149 height 14
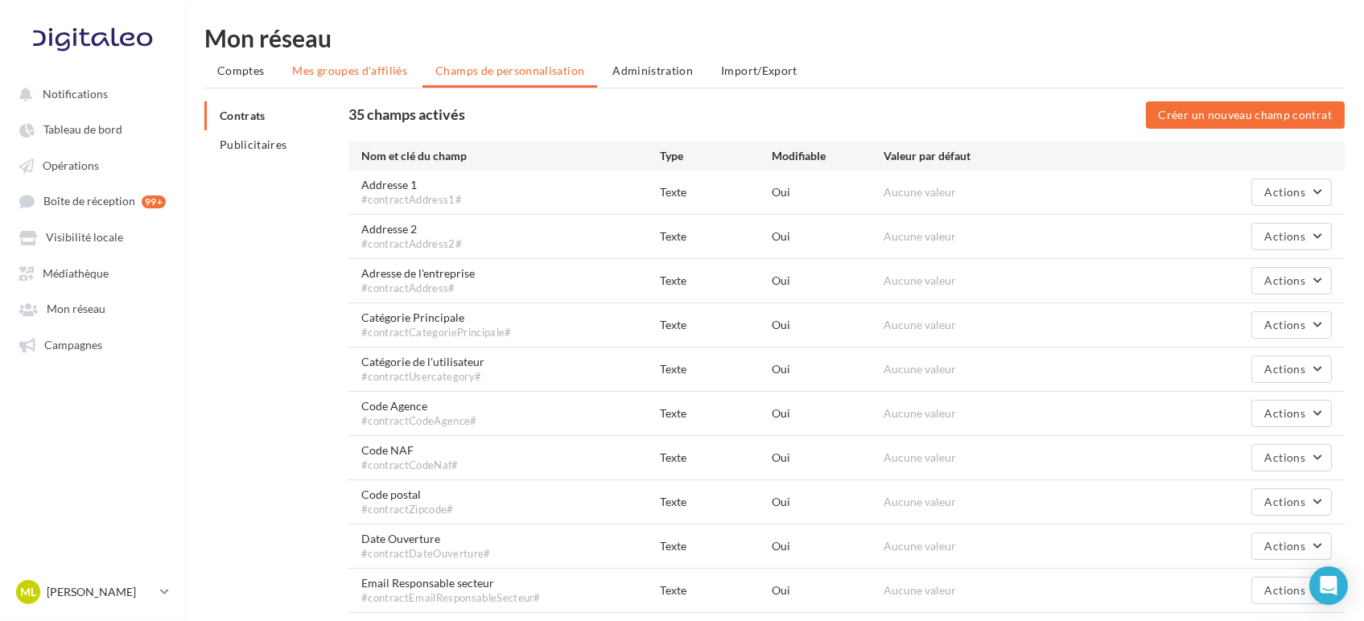
click at [331, 67] on span "Mes groupes d'affiliés" at bounding box center [349, 71] width 115 height 14
